Goal: Task Accomplishment & Management: Manage account settings

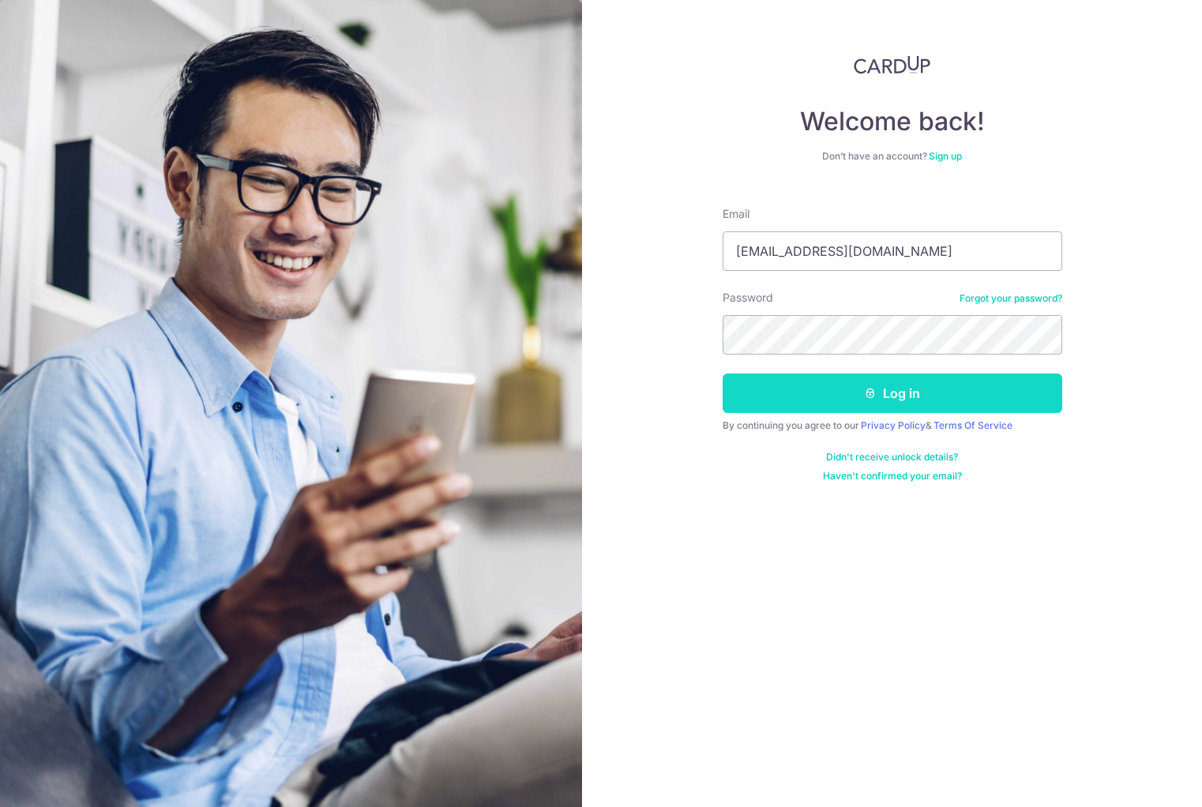
click at [879, 387] on button "Log in" at bounding box center [892, 392] width 340 height 39
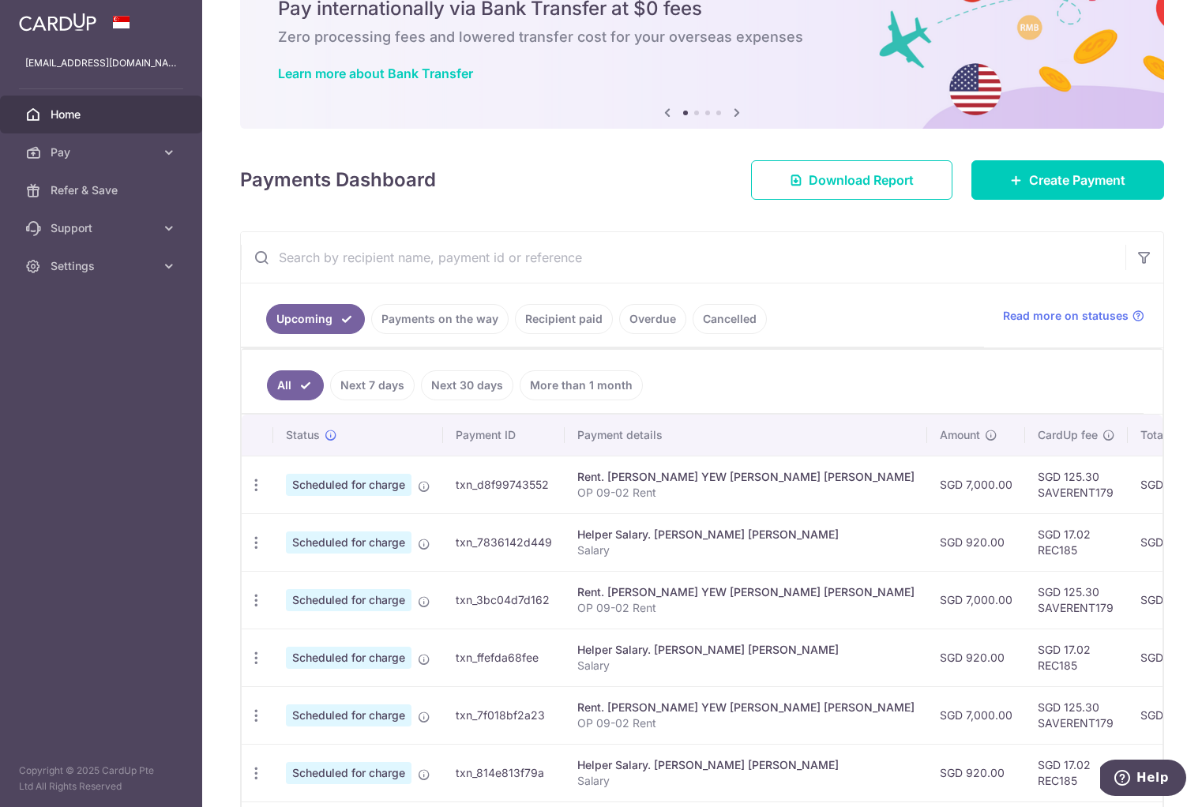
scroll to position [134, 0]
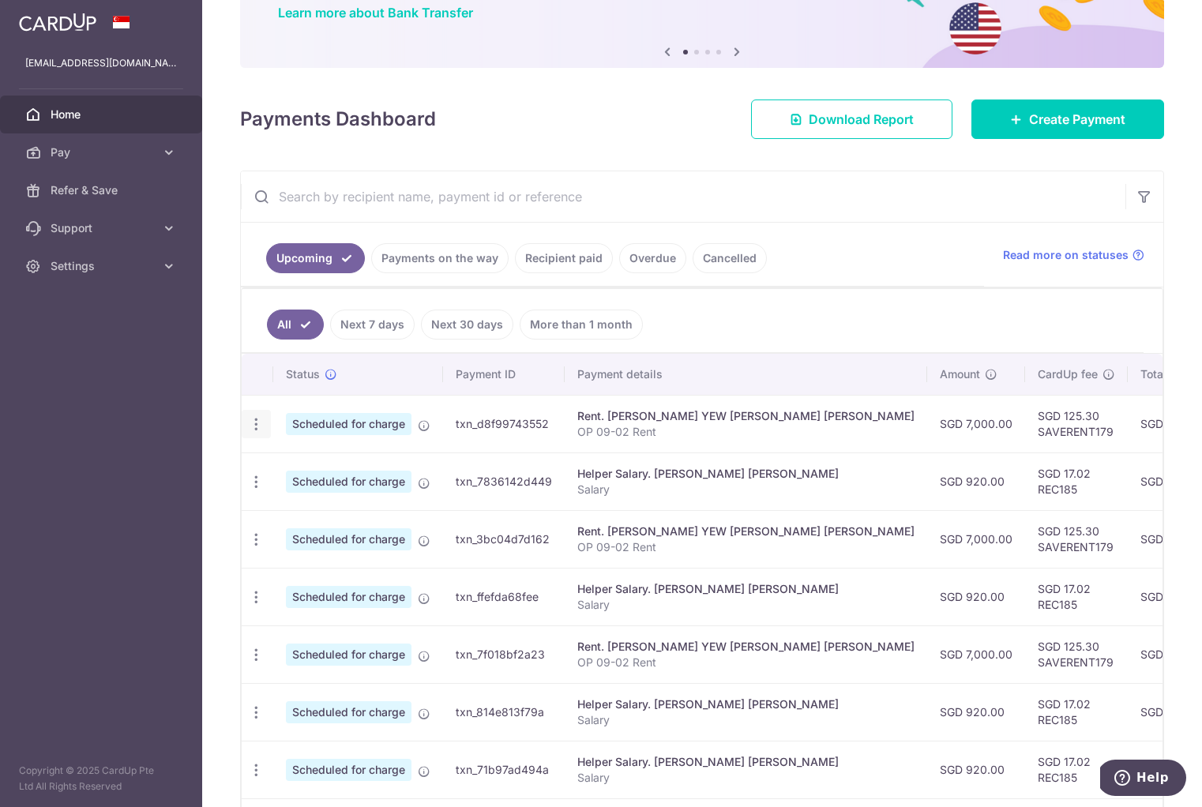
click at [260, 421] on icon "button" at bounding box center [256, 424] width 17 height 17
click at [294, 468] on span "Update payment" at bounding box center [340, 467] width 107 height 19
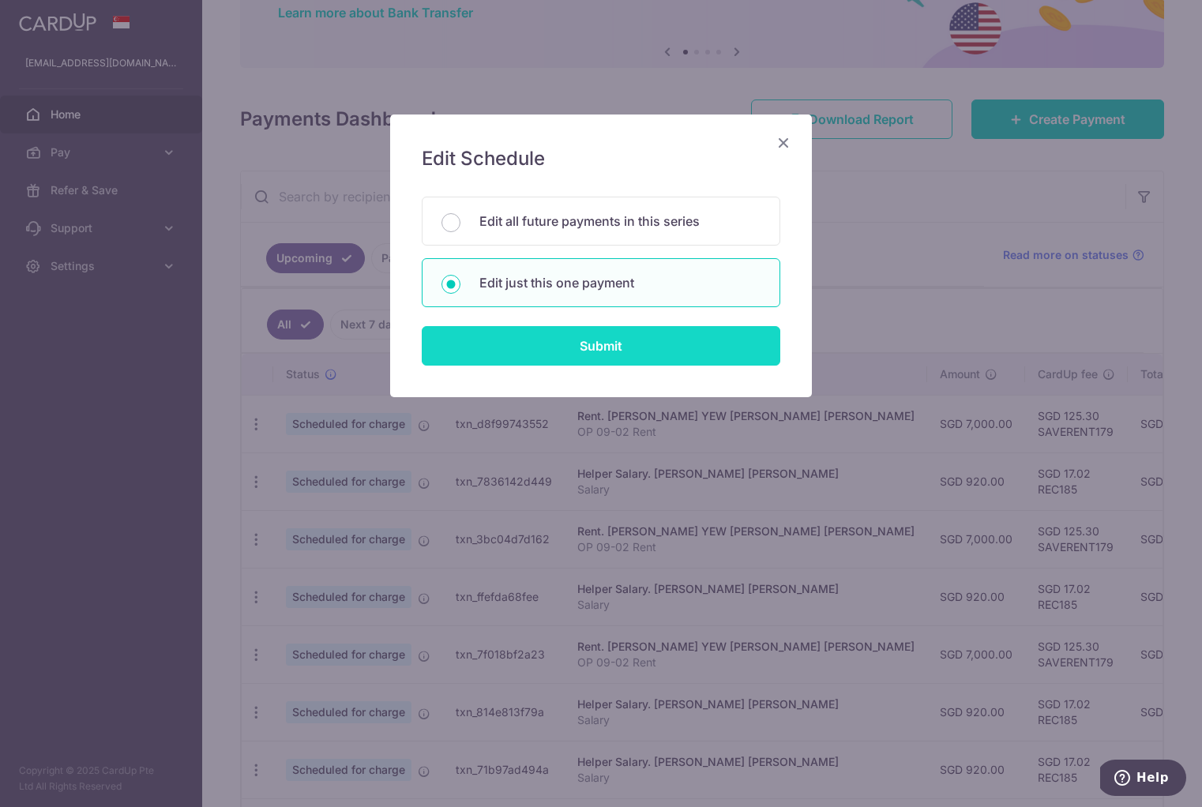
click at [534, 346] on input "Submit" at bounding box center [601, 345] width 358 height 39
radio input "true"
type input "7,000.00"
type input "24/09/2025"
type input "OP 09-02 Rent"
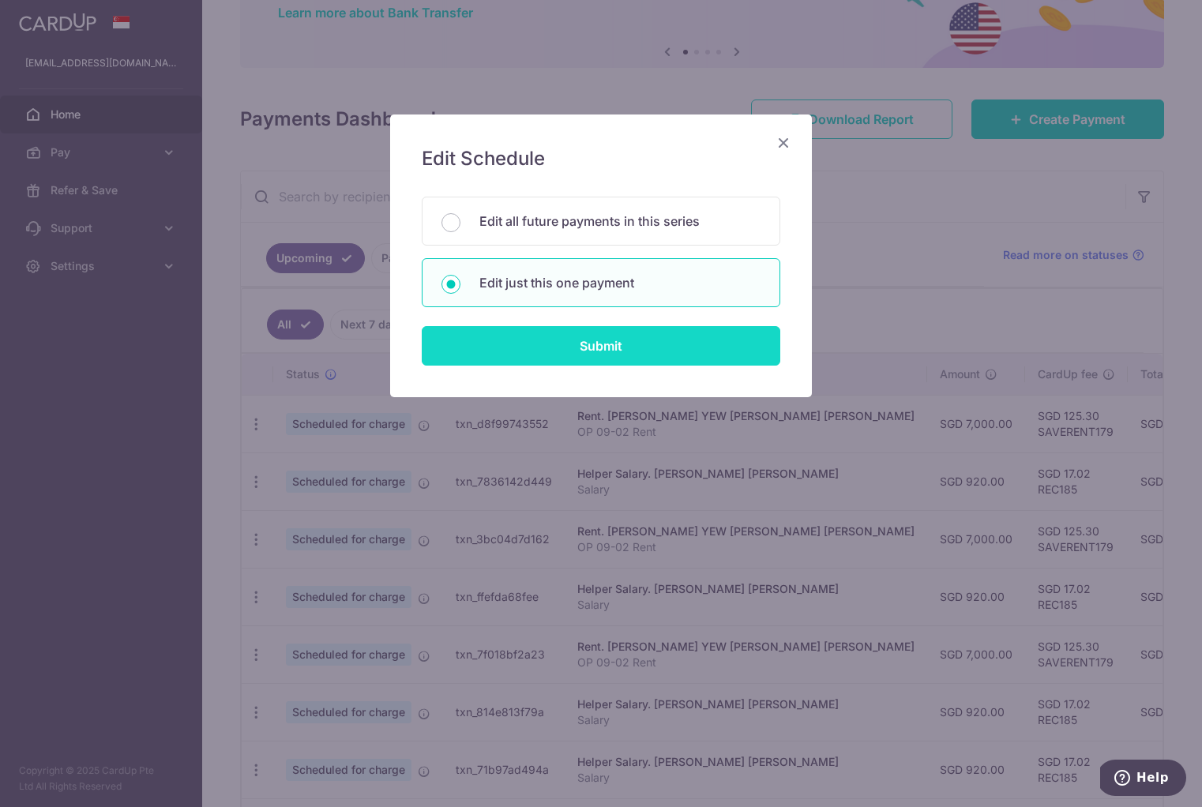
type input "SAVERENT179"
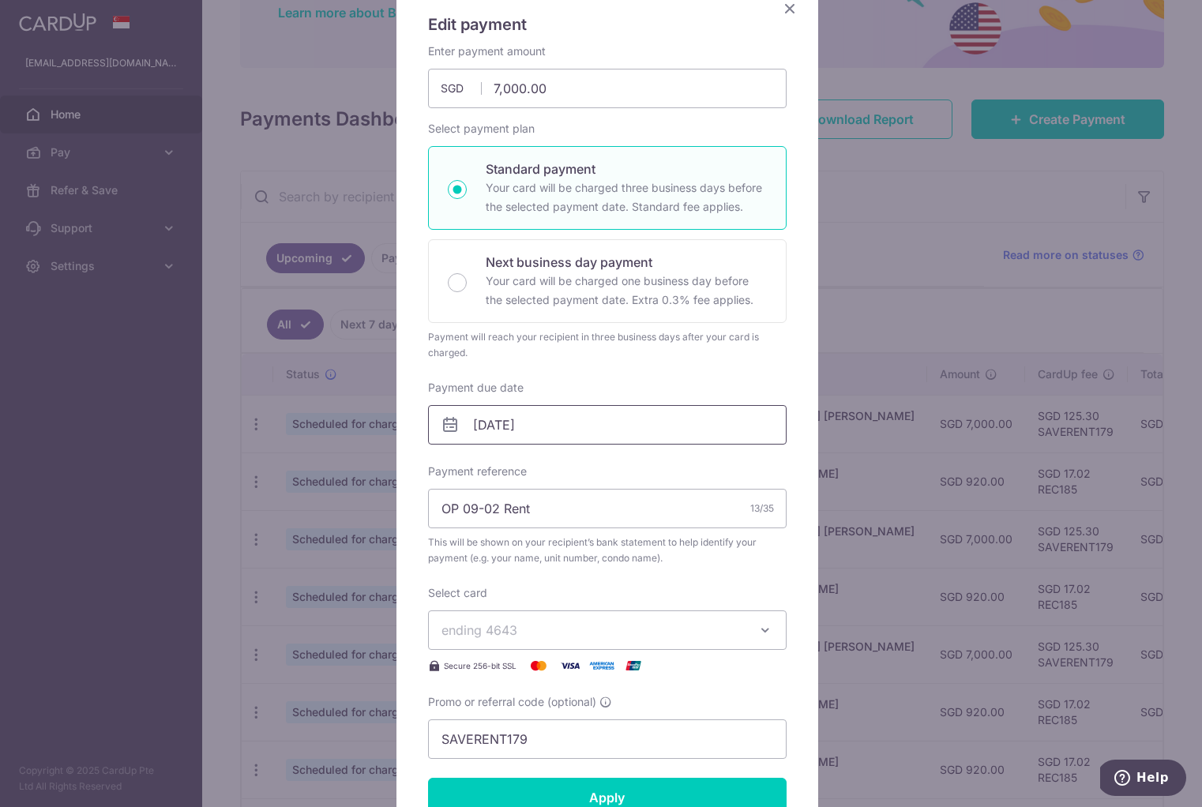
click at [480, 422] on input "24/09/2025" at bounding box center [607, 424] width 358 height 39
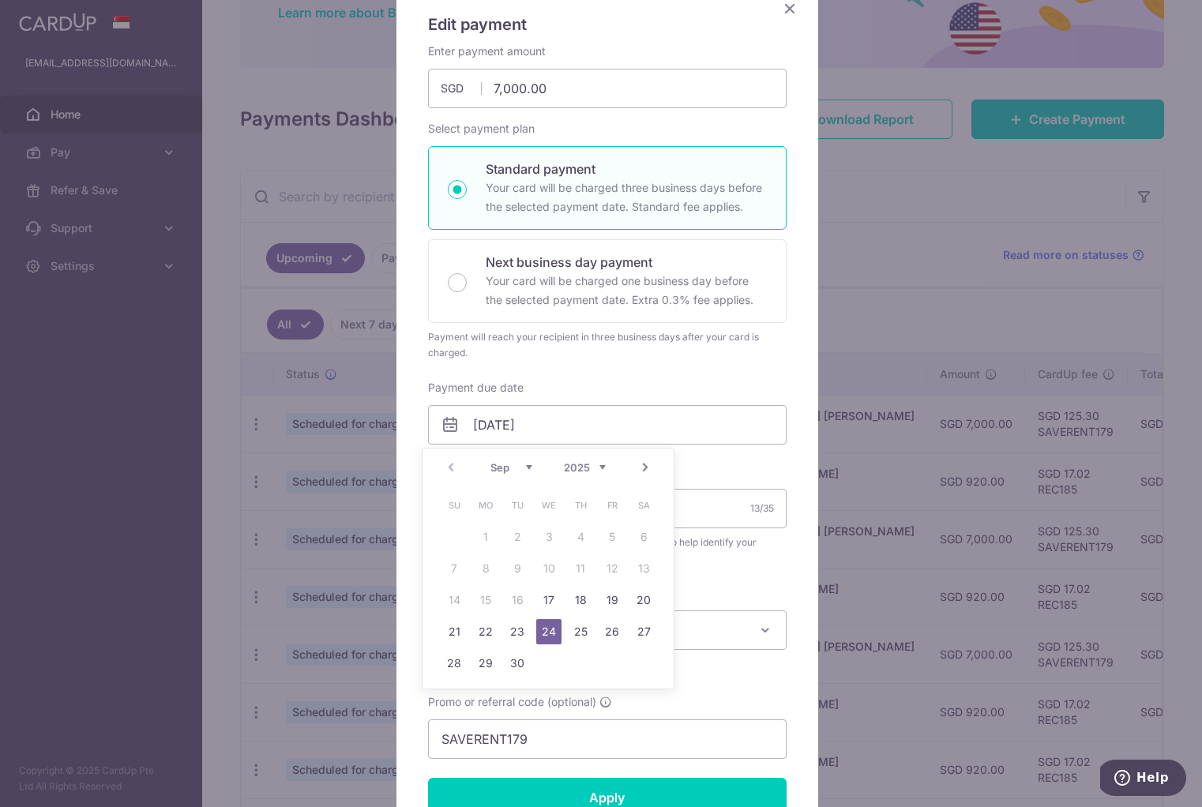
click at [550, 598] on link "17" at bounding box center [548, 599] width 25 height 25
type input "[DATE]"
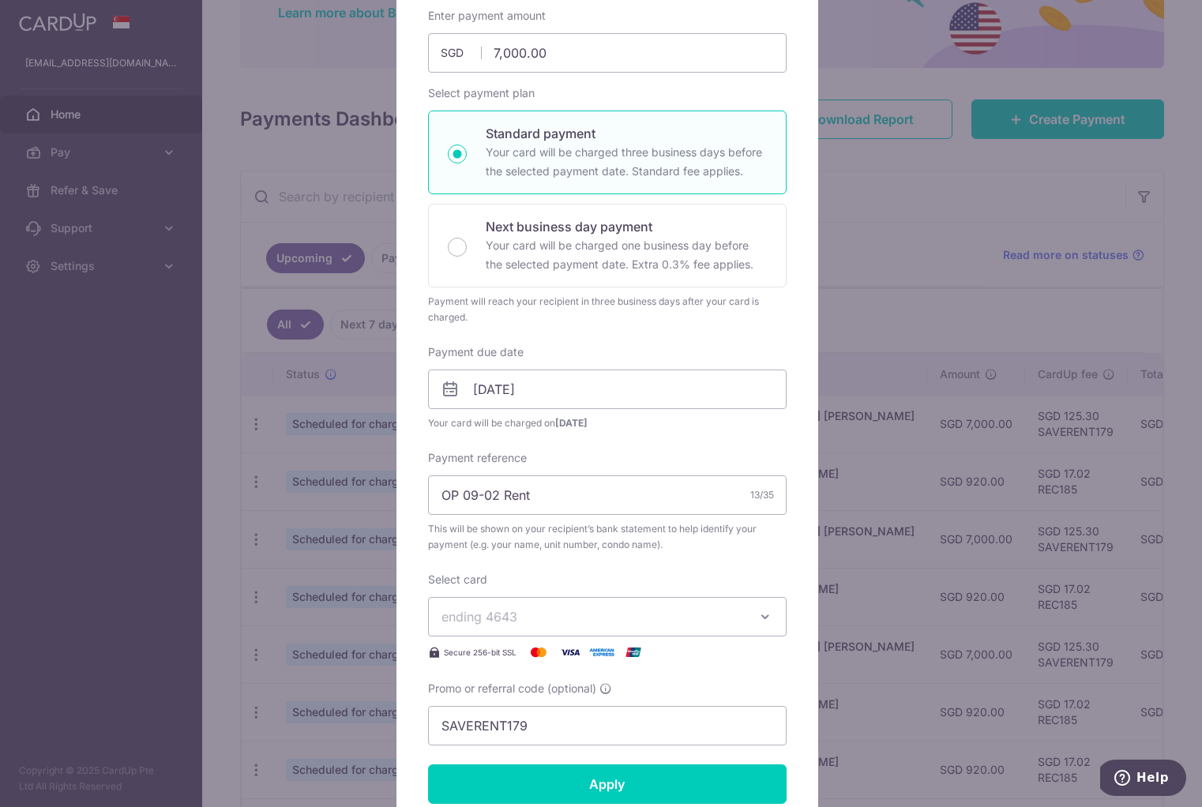
scroll to position [382, 0]
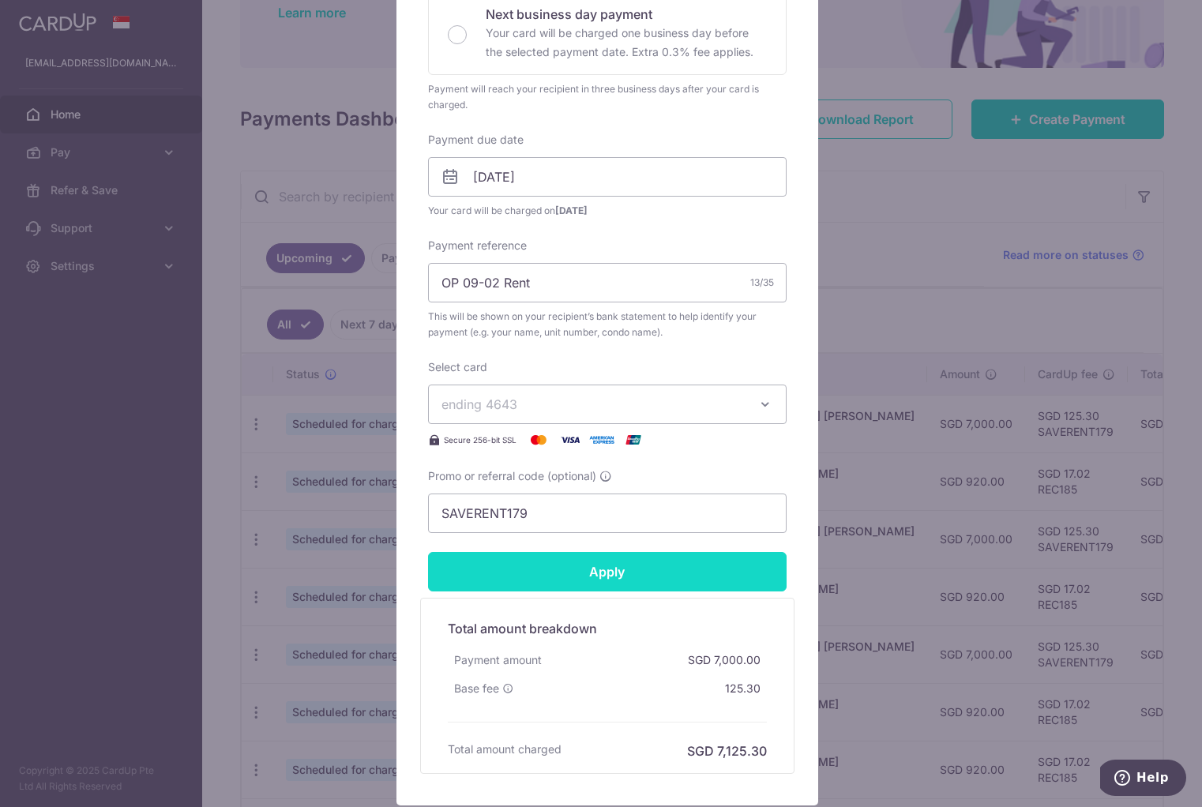
click at [704, 573] on input "Apply" at bounding box center [607, 571] width 358 height 39
type input "Successfully Applied"
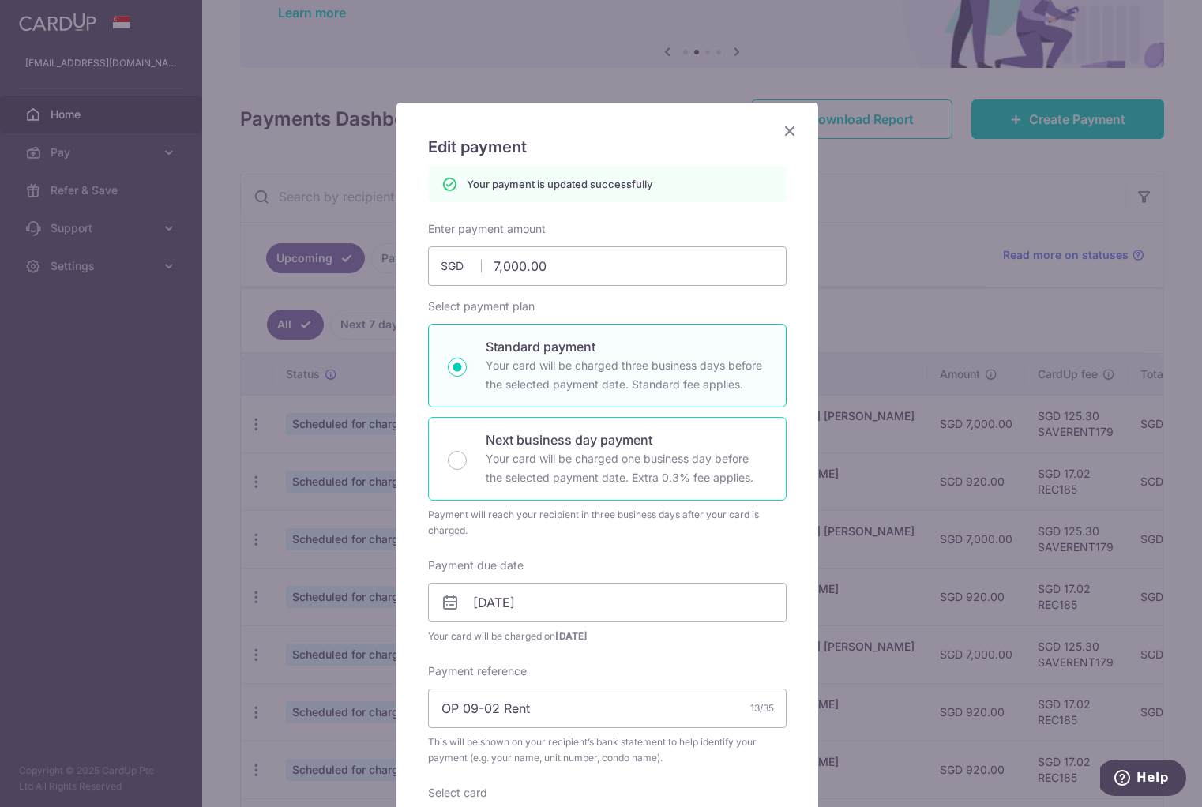
scroll to position [0, 0]
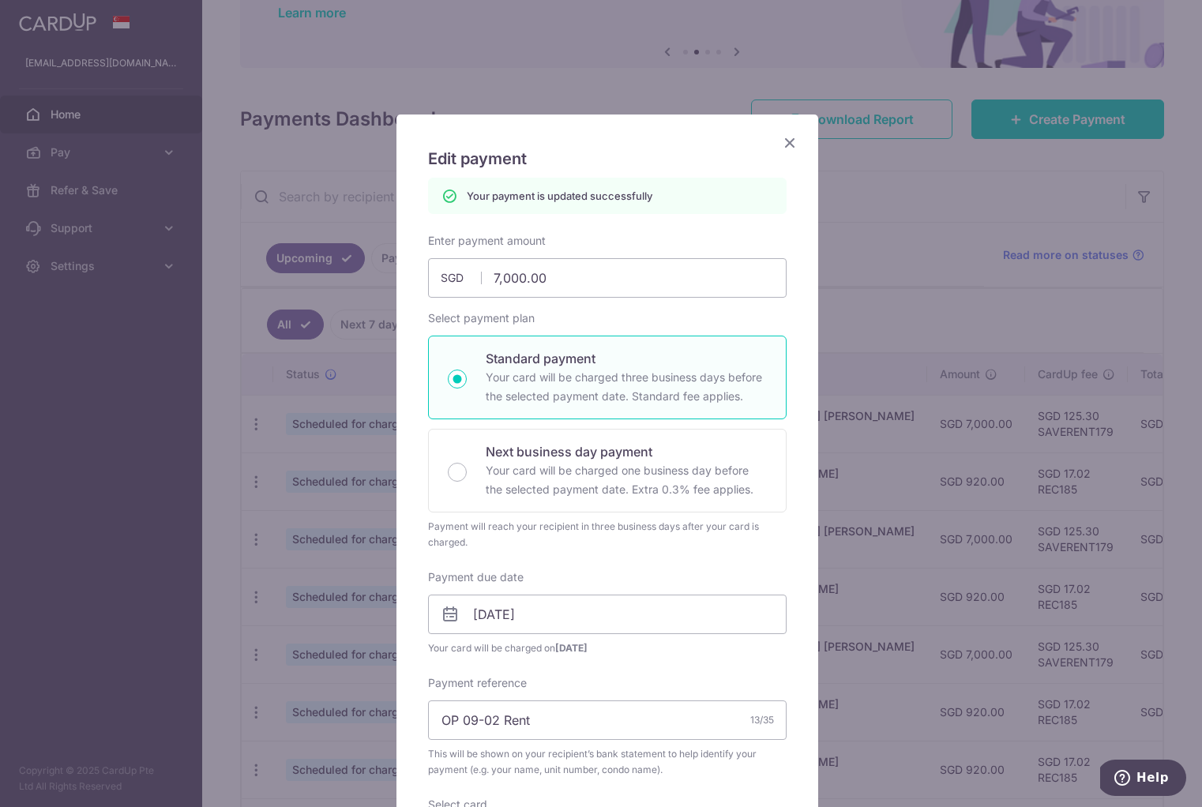
click at [780, 144] on icon "Close" at bounding box center [789, 143] width 19 height 20
